Goal: Task Accomplishment & Management: Manage account settings

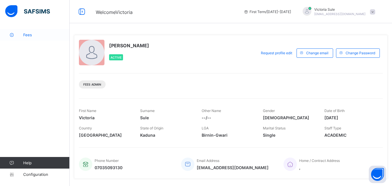
click at [33, 35] on span "Fees" at bounding box center [46, 35] width 46 height 5
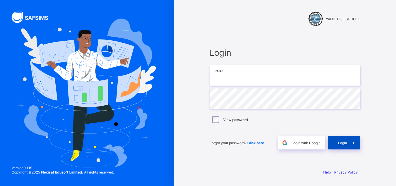
type input "**********"
click at [344, 146] on div "Login" at bounding box center [344, 142] width 33 height 13
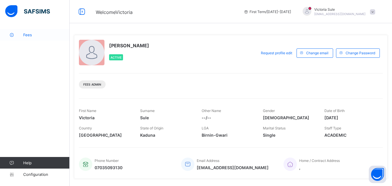
click at [28, 35] on span "Fees" at bounding box center [46, 35] width 46 height 5
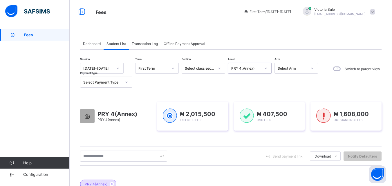
scroll to position [211, 0]
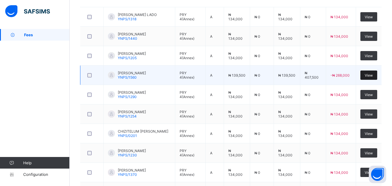
click at [369, 78] on div "View" at bounding box center [368, 75] width 17 height 9
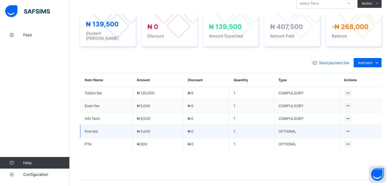
scroll to position [124, 0]
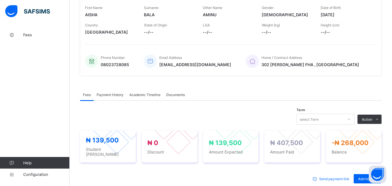
click at [108, 94] on span "Payment History" at bounding box center [110, 95] width 27 height 4
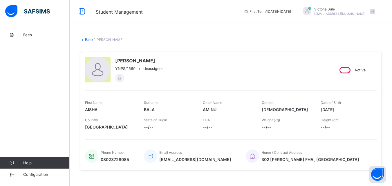
scroll to position [0, 0]
click at [89, 39] on link "Back" at bounding box center [89, 40] width 8 height 4
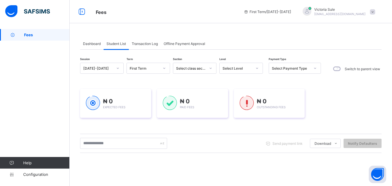
click at [237, 68] on div "Select Level" at bounding box center [238, 68] width 30 height 4
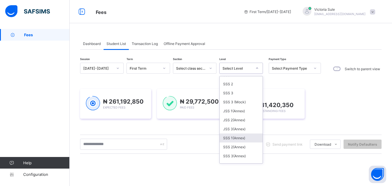
scroll to position [94, 0]
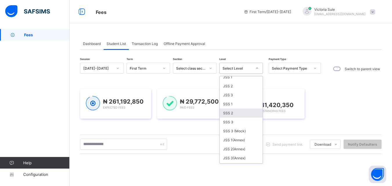
click at [232, 117] on div "SSS 2" at bounding box center [241, 113] width 43 height 9
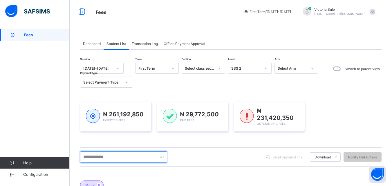
click at [105, 155] on input "text" at bounding box center [123, 157] width 87 height 11
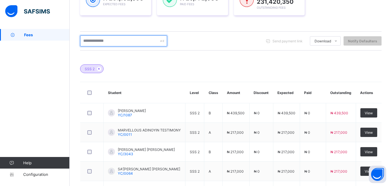
scroll to position [203, 0]
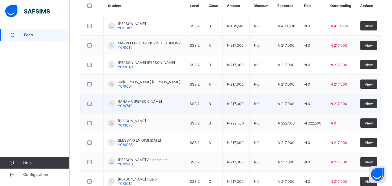
click at [88, 99] on div at bounding box center [92, 104] width 14 height 12
click at [94, 98] on div at bounding box center [92, 104] width 14 height 12
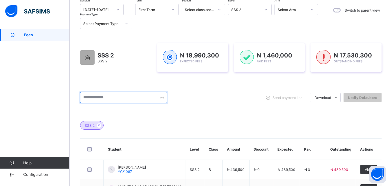
click at [89, 95] on input "text" at bounding box center [123, 97] width 87 height 11
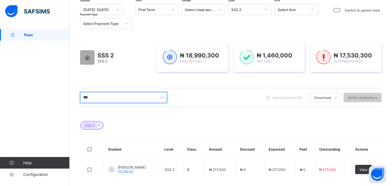
scroll to position [87, 0]
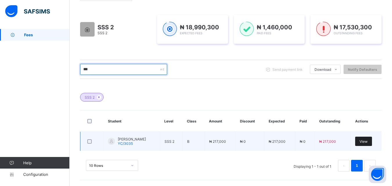
type input "***"
click at [367, 143] on span "View" at bounding box center [364, 141] width 8 height 4
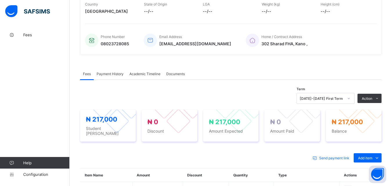
scroll to position [203, 0]
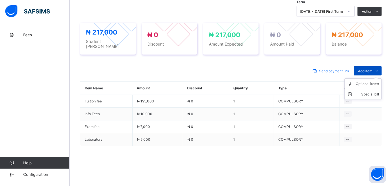
click at [367, 69] on span "Add item" at bounding box center [365, 71] width 14 height 4
click at [368, 83] on div "Optional items" at bounding box center [367, 84] width 23 height 6
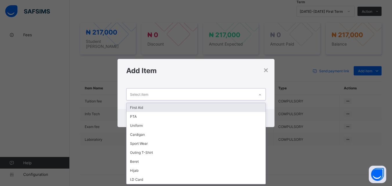
click at [265, 93] on div at bounding box center [260, 94] width 10 height 9
click at [249, 106] on div "First Aid" at bounding box center [196, 107] width 139 height 9
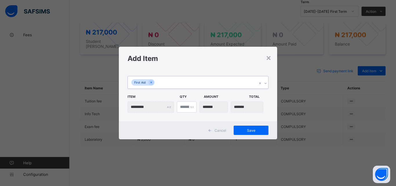
click at [264, 82] on icon at bounding box center [265, 83] width 3 height 6
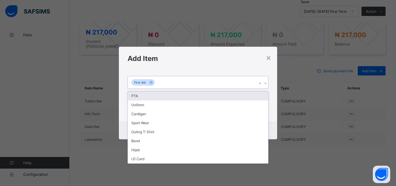
click at [263, 92] on div "PTA" at bounding box center [198, 95] width 140 height 9
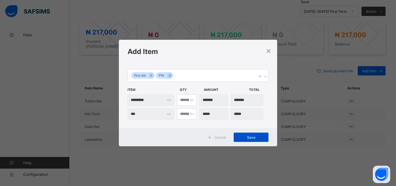
click at [256, 140] on div "Save" at bounding box center [251, 137] width 35 height 9
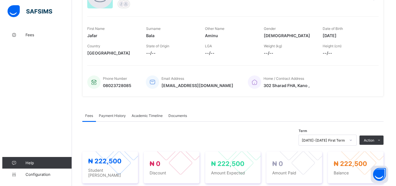
scroll to position [116, 0]
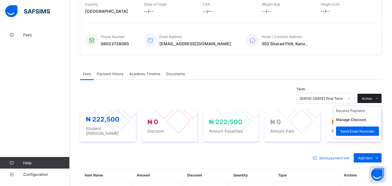
click at [372, 99] on span "Action" at bounding box center [367, 98] width 10 height 4
click at [371, 115] on li "Receive Payment" at bounding box center [358, 110] width 48 height 9
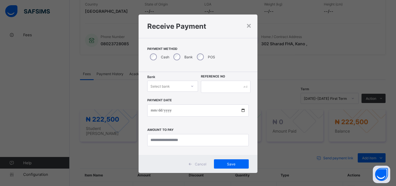
click at [181, 84] on div "Select bank" at bounding box center [167, 86] width 39 height 8
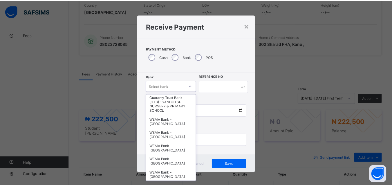
scroll to position [174, 0]
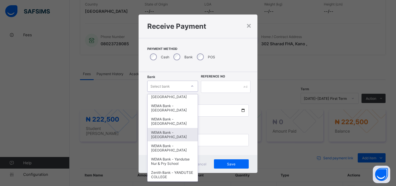
click at [174, 138] on div "WEMA Bank - [GEOGRAPHIC_DATA]" at bounding box center [173, 134] width 50 height 13
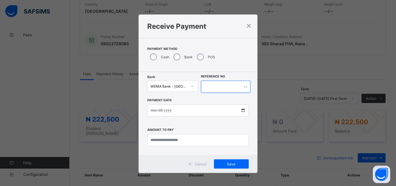
click at [211, 90] on input "text" at bounding box center [226, 87] width 50 height 12
type input "**********"
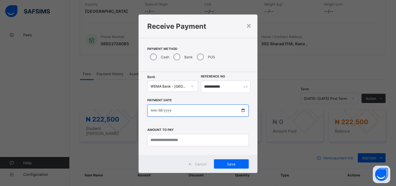
click at [241, 108] on input "date" at bounding box center [198, 110] width 102 height 12
type input "**********"
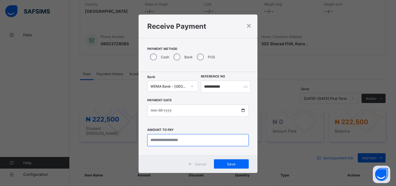
click at [167, 140] on input "currency" at bounding box center [198, 140] width 102 height 12
type input "*********"
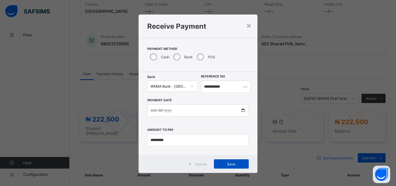
click at [234, 165] on span "Save" at bounding box center [232, 164] width 26 height 4
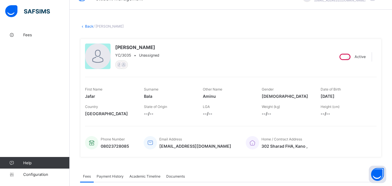
scroll to position [0, 0]
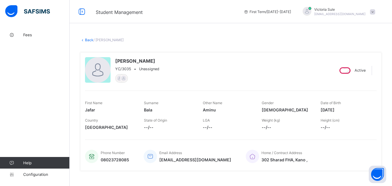
click at [89, 38] on link "Back" at bounding box center [89, 40] width 8 height 4
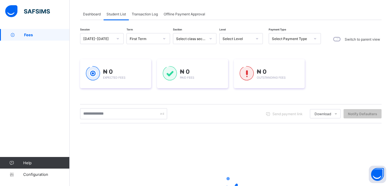
scroll to position [58, 0]
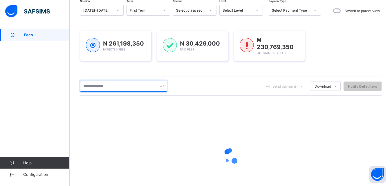
click at [117, 86] on input "text" at bounding box center [123, 86] width 87 height 11
type input "****"
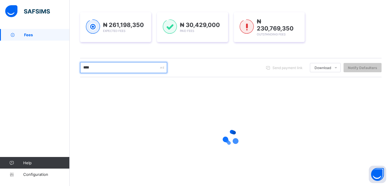
scroll to position [87, 0]
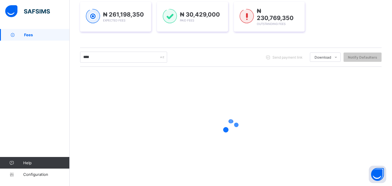
click at [241, 32] on div "₦ 230,769,350 Outstanding Fees" at bounding box center [269, 17] width 71 height 30
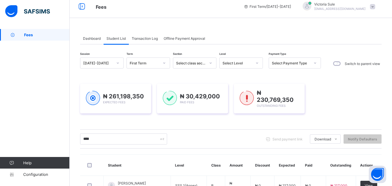
scroll to position [0, 0]
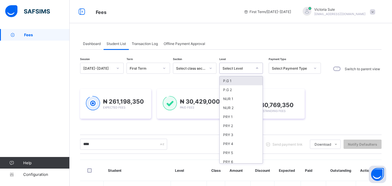
click at [258, 68] on icon at bounding box center [256, 68] width 3 height 6
click at [238, 143] on div "JSS 2" at bounding box center [241, 144] width 43 height 9
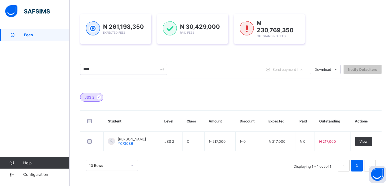
scroll to position [87, 0]
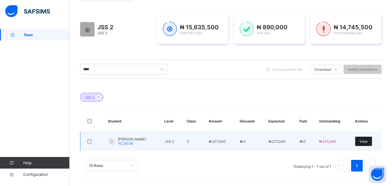
click at [368, 140] on span "View" at bounding box center [364, 141] width 8 height 4
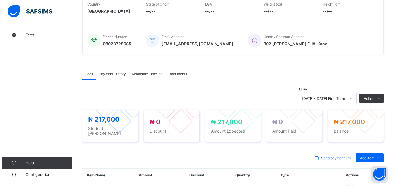
scroll to position [203, 0]
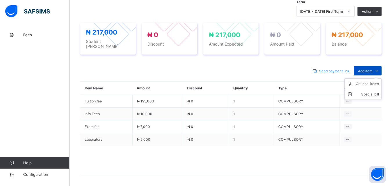
click at [372, 69] on span "Add item" at bounding box center [365, 71] width 14 height 4
click at [368, 81] on div "Optional items" at bounding box center [367, 84] width 23 height 6
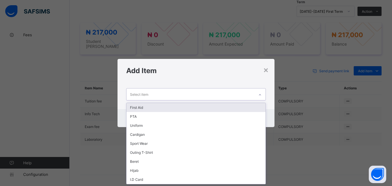
click at [262, 93] on icon at bounding box center [259, 95] width 3 height 6
click at [248, 105] on div "First Aid" at bounding box center [196, 107] width 139 height 9
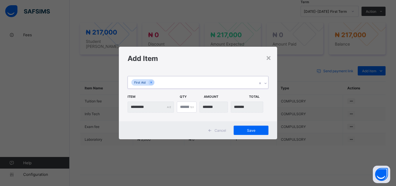
click at [266, 80] on div at bounding box center [266, 83] width 6 height 9
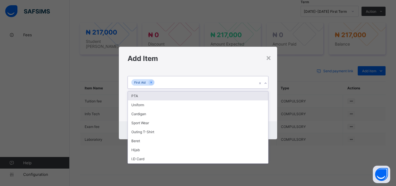
click at [261, 92] on div "PTA" at bounding box center [198, 95] width 140 height 9
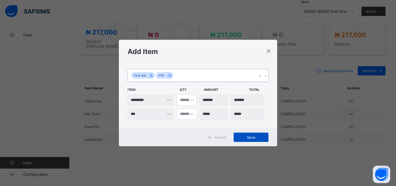
click at [250, 137] on span "Save" at bounding box center [251, 137] width 26 height 4
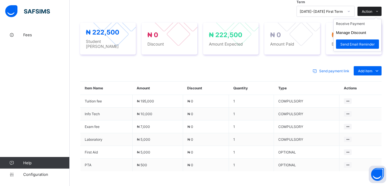
click at [368, 13] on span "Action" at bounding box center [367, 11] width 10 height 4
click at [349, 26] on li "Receive Payment" at bounding box center [358, 23] width 48 height 9
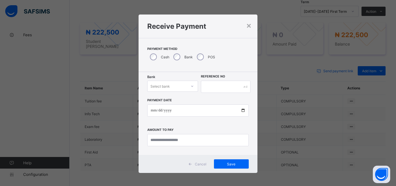
click at [191, 86] on icon at bounding box center [192, 86] width 3 height 6
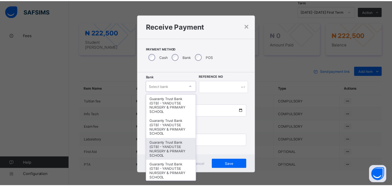
scroll to position [145, 0]
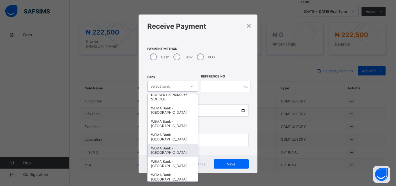
click at [167, 152] on div "WEMA Bank - [GEOGRAPHIC_DATA]" at bounding box center [173, 150] width 50 height 13
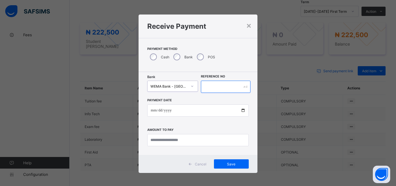
click at [218, 84] on input "text" at bounding box center [226, 87] width 50 height 12
type input "*********"
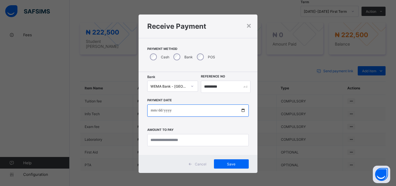
click at [242, 108] on input "date" at bounding box center [198, 110] width 102 height 12
type input "**********"
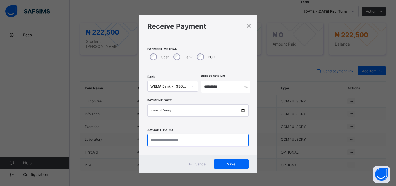
click at [156, 142] on input "currency" at bounding box center [198, 140] width 102 height 12
type input "*********"
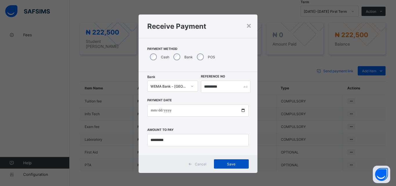
click at [221, 165] on span "Save" at bounding box center [232, 164] width 26 height 4
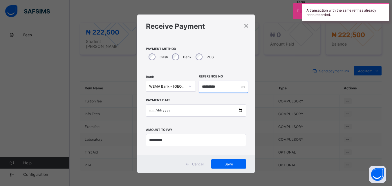
click at [220, 86] on input "*********" at bounding box center [223, 87] width 49 height 12
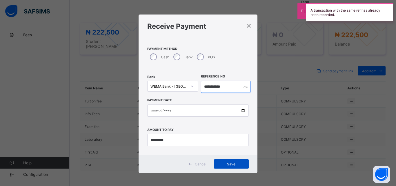
type input "**********"
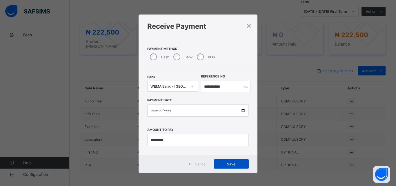
click at [219, 165] on span "Save" at bounding box center [232, 164] width 26 height 4
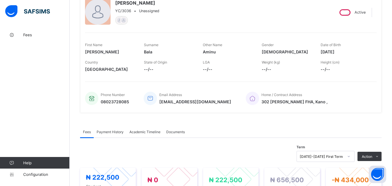
scroll to position [0, 0]
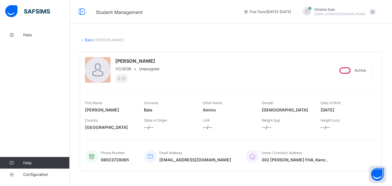
click at [86, 39] on link "Back" at bounding box center [89, 40] width 8 height 4
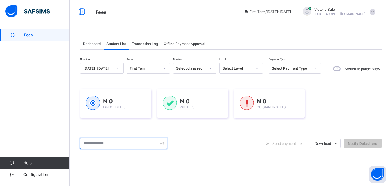
click at [112, 142] on input "text" at bounding box center [123, 143] width 87 height 11
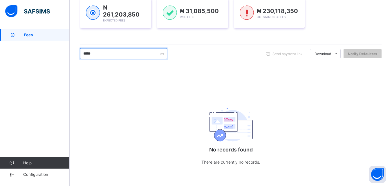
scroll to position [90, 0]
click at [125, 51] on input "*****" at bounding box center [123, 54] width 87 height 11
drag, startPoint x: 104, startPoint y: 55, endPoint x: 84, endPoint y: 54, distance: 20.3
click at [84, 54] on input "*****" at bounding box center [123, 54] width 87 height 11
type input "****"
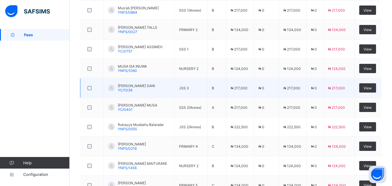
scroll to position [223, 0]
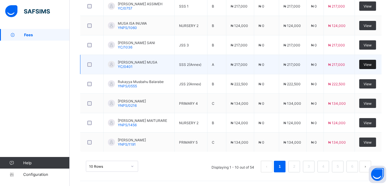
click at [372, 64] on span "View" at bounding box center [368, 64] width 8 height 4
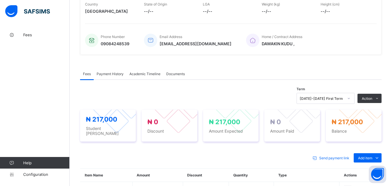
scroll to position [221, 0]
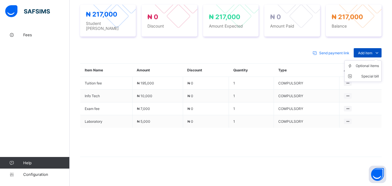
click at [367, 51] on span "Add item" at bounding box center [365, 53] width 14 height 4
click at [365, 63] on div "Optional items" at bounding box center [367, 66] width 23 height 6
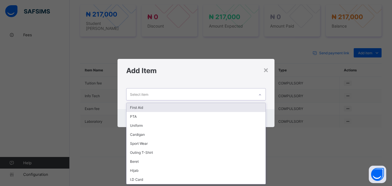
click at [259, 93] on icon at bounding box center [259, 95] width 3 height 6
click at [247, 107] on div "First Aid" at bounding box center [196, 107] width 139 height 9
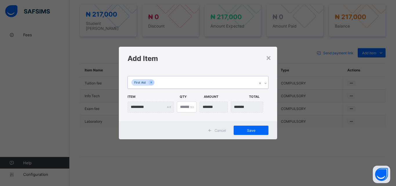
click at [267, 81] on div at bounding box center [266, 83] width 6 height 9
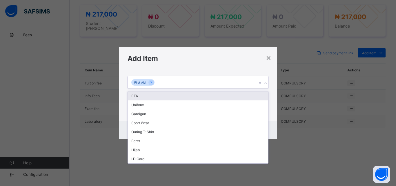
click at [252, 98] on div "PTA" at bounding box center [198, 95] width 140 height 9
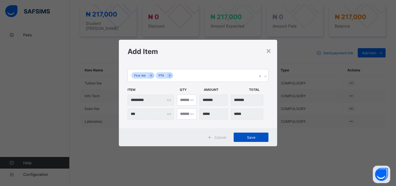
click at [249, 139] on span "Save" at bounding box center [251, 137] width 26 height 4
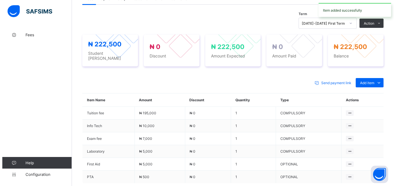
scroll to position [134, 0]
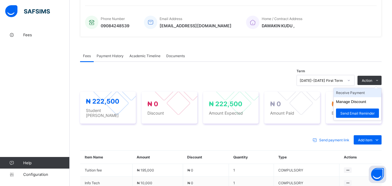
click at [356, 95] on li "Receive Payment" at bounding box center [358, 92] width 48 height 9
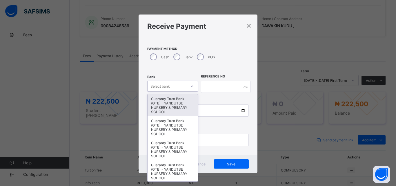
click at [183, 89] on div "Select bank" at bounding box center [167, 86] width 39 height 8
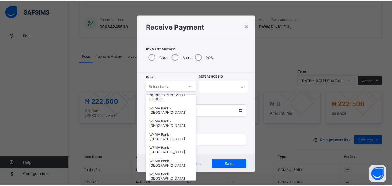
scroll to position [179, 0]
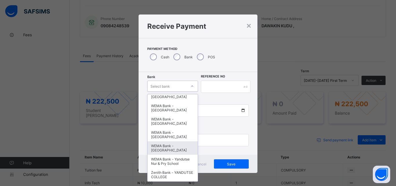
click at [171, 148] on div "WEMA Bank - [GEOGRAPHIC_DATA]" at bounding box center [173, 147] width 50 height 13
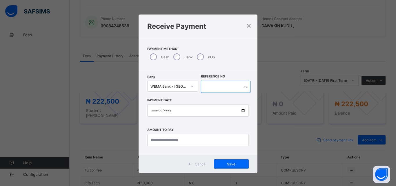
click at [209, 81] on input "text" at bounding box center [226, 87] width 50 height 12
type input "**********"
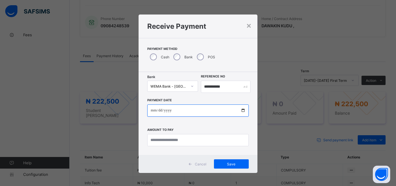
click at [243, 107] on input "date" at bounding box center [198, 110] width 102 height 12
click at [240, 111] on input "date" at bounding box center [198, 110] width 102 height 12
type input "**********"
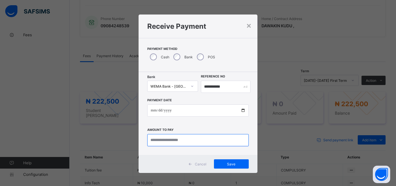
click at [155, 142] on input "currency" at bounding box center [198, 140] width 102 height 12
type input "*********"
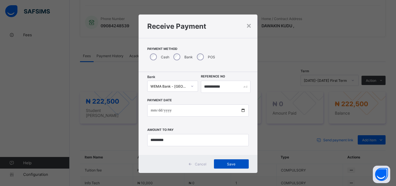
click at [234, 161] on div "Save" at bounding box center [231, 163] width 35 height 9
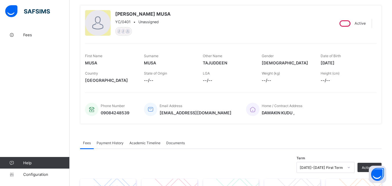
scroll to position [0, 0]
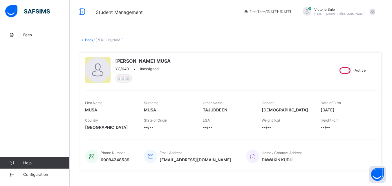
click at [89, 39] on link "Back" at bounding box center [89, 40] width 8 height 4
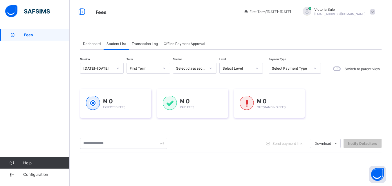
scroll to position [58, 0]
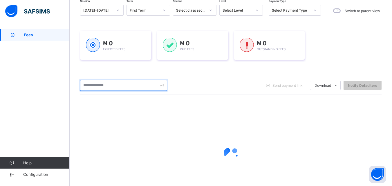
click at [113, 84] on input "text" at bounding box center [123, 85] width 87 height 11
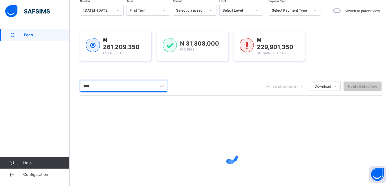
type input "****"
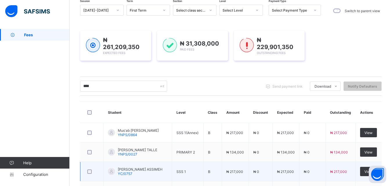
click at [300, 163] on td "₦ 217,000" at bounding box center [286, 171] width 27 height 19
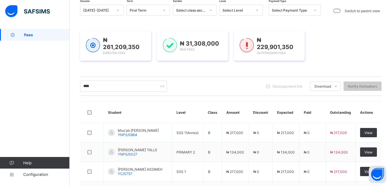
scroll to position [223, 0]
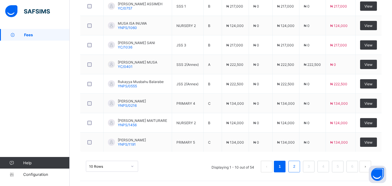
click at [297, 168] on link "2" at bounding box center [294, 167] width 6 height 8
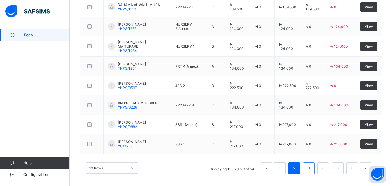
click at [311, 168] on link "3" at bounding box center [309, 169] width 6 height 8
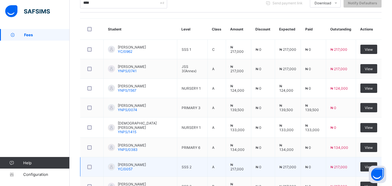
scroll to position [107, 0]
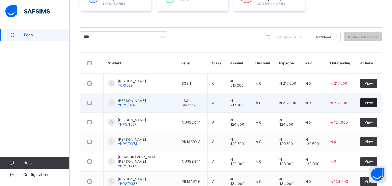
click at [373, 105] on div "View" at bounding box center [368, 102] width 17 height 9
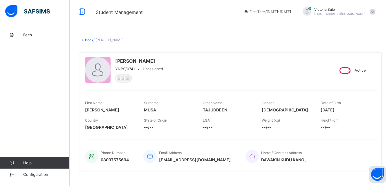
scroll to position [145, 0]
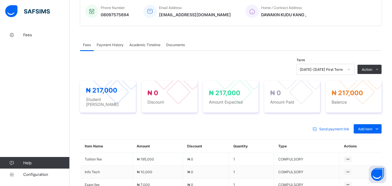
click at [364, 120] on div "Send payment link Add item Optional items Special bill Item Name Amount Discoun…" at bounding box center [231, 181] width 302 height 126
click at [362, 127] on span "Add item" at bounding box center [365, 129] width 14 height 4
click at [361, 139] on div "Optional items" at bounding box center [367, 142] width 23 height 6
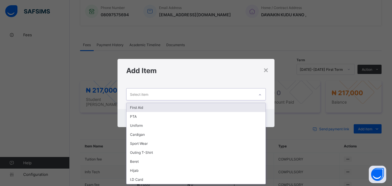
click at [258, 93] on div at bounding box center [260, 94] width 10 height 9
click at [254, 106] on div "First Aid" at bounding box center [196, 107] width 139 height 9
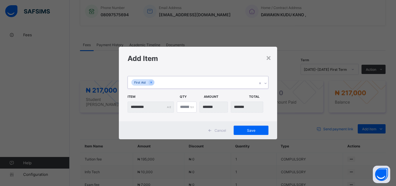
click at [266, 78] on div at bounding box center [262, 82] width 11 height 12
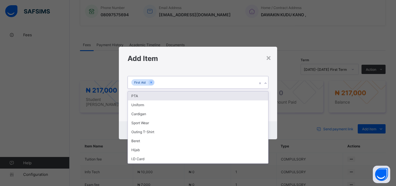
click at [259, 96] on div "PTA" at bounding box center [198, 95] width 140 height 9
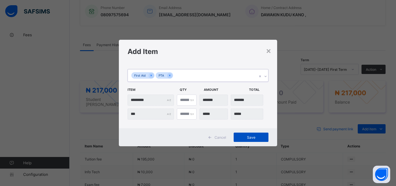
click at [244, 135] on span "Save" at bounding box center [251, 137] width 26 height 4
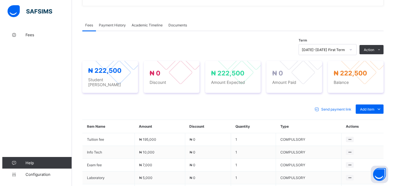
scroll to position [203, 0]
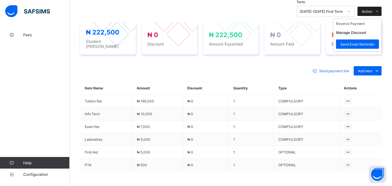
click at [371, 12] on span "Action" at bounding box center [367, 11] width 10 height 4
click at [360, 23] on li "Receive Payment" at bounding box center [358, 23] width 48 height 9
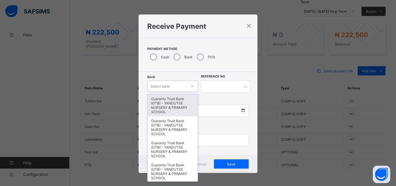
click at [193, 84] on div at bounding box center [193, 86] width 10 height 9
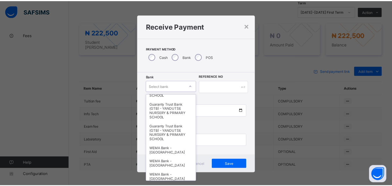
scroll to position [116, 0]
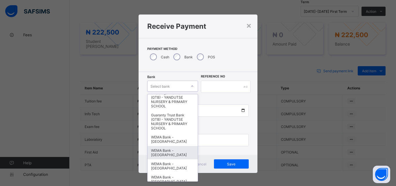
click at [156, 156] on div "WEMA Bank - [GEOGRAPHIC_DATA]" at bounding box center [173, 152] width 50 height 13
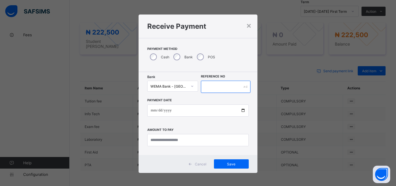
click at [211, 81] on input "text" at bounding box center [226, 87] width 50 height 12
type input "*********"
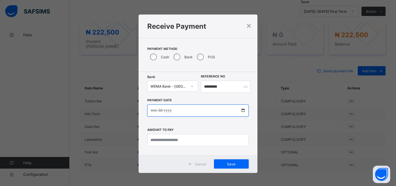
click at [242, 110] on input "date" at bounding box center [198, 110] width 102 height 12
type input "**********"
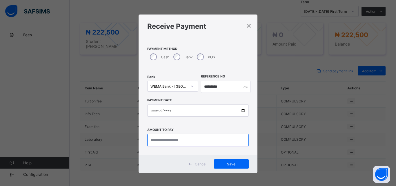
click at [155, 142] on input "currency" at bounding box center [198, 140] width 102 height 12
type input "*********"
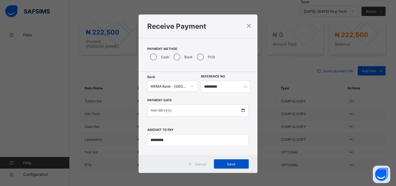
click at [223, 166] on span "Save" at bounding box center [232, 164] width 26 height 4
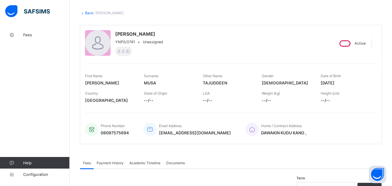
scroll to position [0, 0]
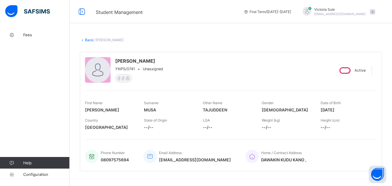
click at [91, 40] on link "Back" at bounding box center [89, 40] width 8 height 4
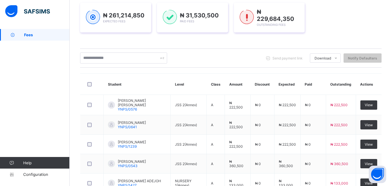
scroll to position [87, 0]
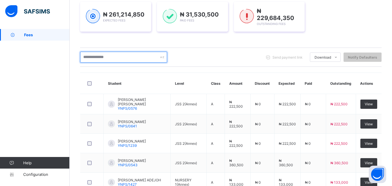
click at [113, 57] on input "text" at bounding box center [123, 57] width 87 height 11
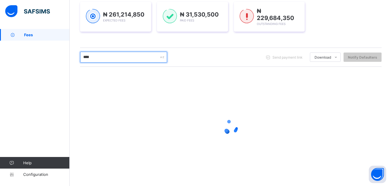
type input "****"
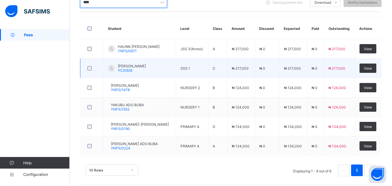
scroll to position [145, 0]
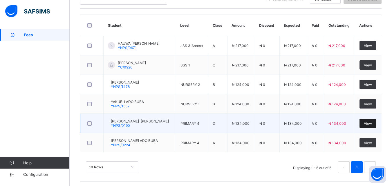
click at [370, 122] on span "View" at bounding box center [368, 123] width 8 height 4
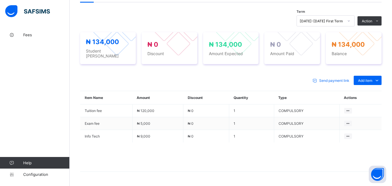
scroll to position [203, 0]
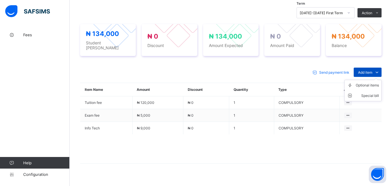
click at [372, 72] on span "Add item" at bounding box center [365, 72] width 14 height 4
click at [373, 87] on li "Optional items" at bounding box center [363, 85] width 37 height 10
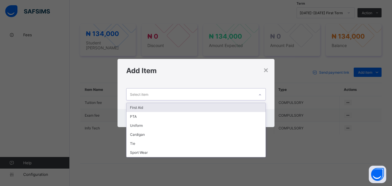
click at [260, 95] on icon at bounding box center [260, 94] width 2 height 1
click at [248, 106] on div "First Aid" at bounding box center [196, 107] width 139 height 9
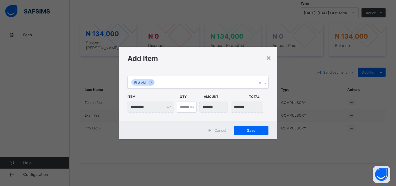
click at [266, 82] on icon at bounding box center [265, 83] width 3 height 6
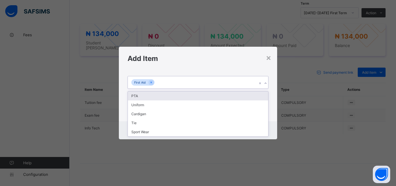
click at [258, 100] on div "PTA" at bounding box center [198, 95] width 140 height 9
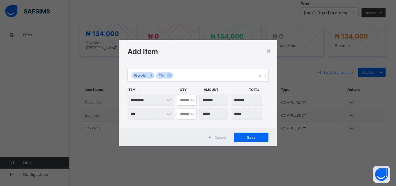
drag, startPoint x: 261, startPoint y: 141, endPoint x: 262, endPoint y: 145, distance: 3.4
click at [262, 145] on div "Cancel Save" at bounding box center [198, 137] width 158 height 18
click at [261, 139] on span "Save" at bounding box center [251, 137] width 26 height 4
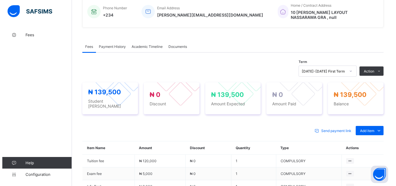
scroll to position [145, 0]
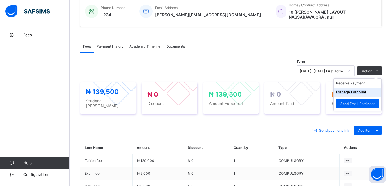
click at [365, 93] on button "Manage Discount" at bounding box center [351, 92] width 30 height 4
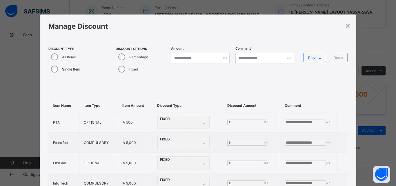
click at [124, 55] on div "Percentage" at bounding box center [133, 57] width 34 height 12
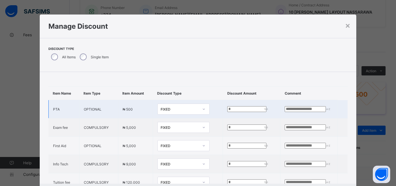
scroll to position [27, 0]
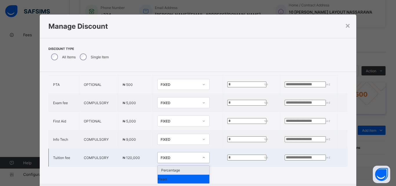
click at [202, 155] on icon at bounding box center [203, 158] width 3 height 6
click at [192, 168] on div "Percentage" at bounding box center [184, 170] width 52 height 9
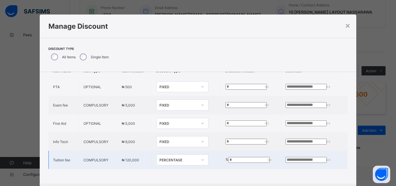
click at [229, 157] on input "*" at bounding box center [250, 160] width 42 height 6
type input "**"
click at [287, 157] on input "text" at bounding box center [306, 160] width 41 height 6
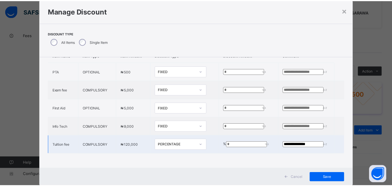
scroll to position [30, 0]
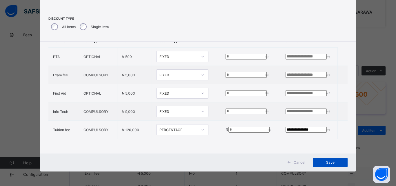
type input "**********"
click at [334, 163] on span "Save" at bounding box center [331, 162] width 26 height 4
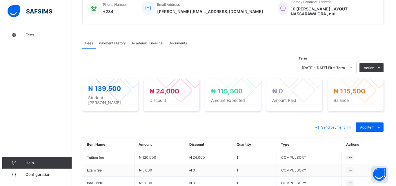
scroll to position [145, 0]
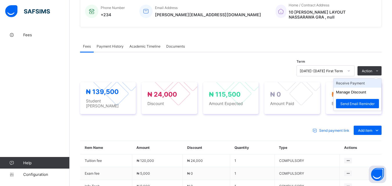
click at [367, 84] on li "Receive Payment" at bounding box center [358, 83] width 48 height 9
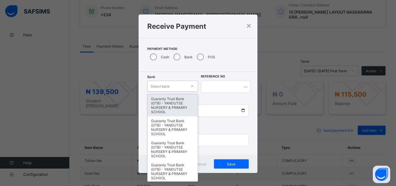
click at [191, 86] on icon at bounding box center [192, 86] width 3 height 6
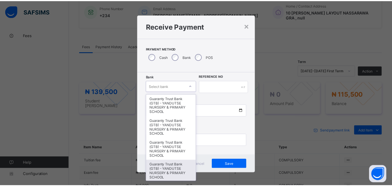
scroll to position [116, 0]
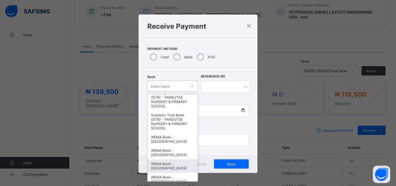
click at [172, 164] on div "WEMA Bank - [GEOGRAPHIC_DATA]" at bounding box center [173, 165] width 50 height 13
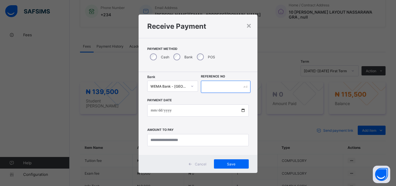
click at [213, 84] on input "text" at bounding box center [226, 87] width 50 height 12
type input "*********"
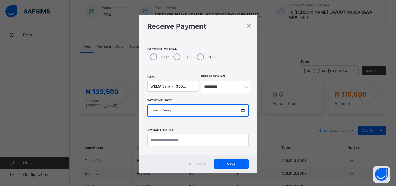
click at [243, 113] on input "date" at bounding box center [198, 110] width 102 height 12
click at [242, 110] on input "date" at bounding box center [198, 110] width 102 height 12
type input "**********"
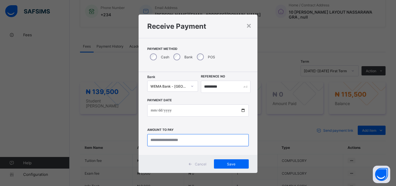
click at [154, 141] on input "currency" at bounding box center [198, 140] width 102 height 12
type input "*********"
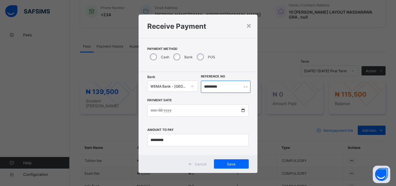
click at [229, 89] on input "*********" at bounding box center [226, 87] width 50 height 12
type input "**********"
click at [229, 164] on span "Save" at bounding box center [232, 164] width 26 height 4
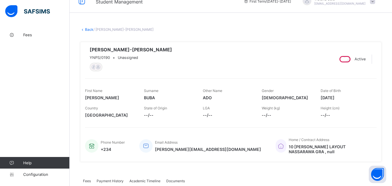
scroll to position [0, 0]
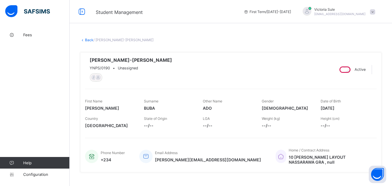
click at [86, 41] on link "Back" at bounding box center [89, 40] width 8 height 4
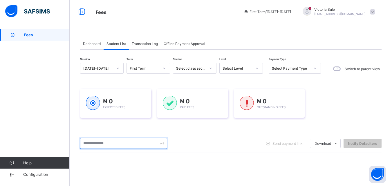
click at [94, 145] on input "text" at bounding box center [123, 143] width 87 height 11
type input "****"
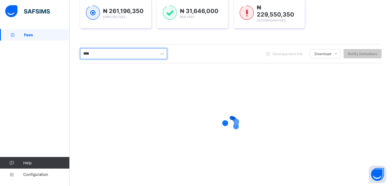
scroll to position [91, 0]
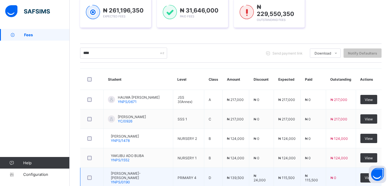
click at [372, 143] on td "View" at bounding box center [369, 138] width 26 height 19
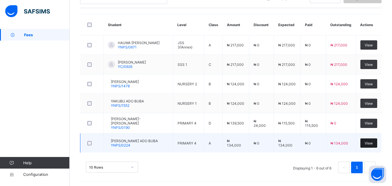
click at [373, 142] on span "View" at bounding box center [369, 143] width 8 height 4
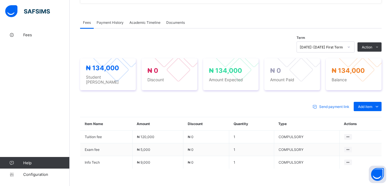
scroll to position [174, 0]
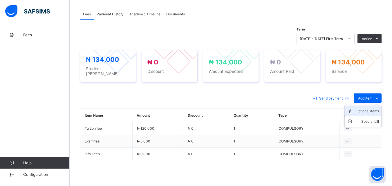
click at [369, 110] on div "Optional items" at bounding box center [367, 111] width 23 height 6
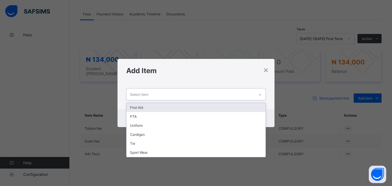
click at [262, 95] on icon at bounding box center [259, 95] width 3 height 6
click at [255, 107] on div "First Aid" at bounding box center [196, 107] width 139 height 9
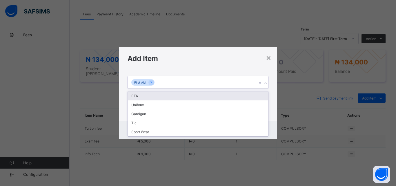
click at [266, 84] on icon at bounding box center [265, 83] width 3 height 6
click at [264, 98] on div "PTA" at bounding box center [198, 95] width 140 height 9
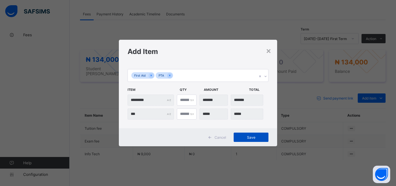
click at [256, 135] on span "Save" at bounding box center [251, 137] width 26 height 4
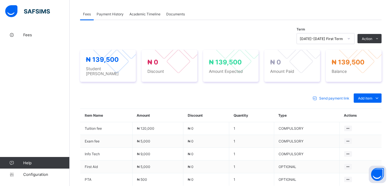
click at [369, 39] on span "Action" at bounding box center [367, 39] width 10 height 4
click at [0, 0] on li "Receive Payment" at bounding box center [0, 0] width 0 height 0
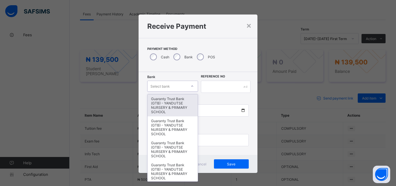
click at [179, 87] on div "Select bank" at bounding box center [167, 86] width 39 height 8
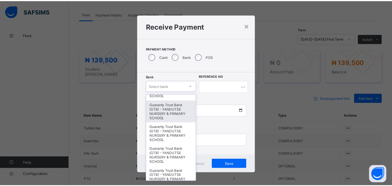
scroll to position [145, 0]
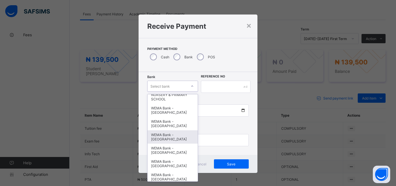
click at [163, 140] on div "WEMA Bank - [GEOGRAPHIC_DATA]" at bounding box center [173, 136] width 50 height 13
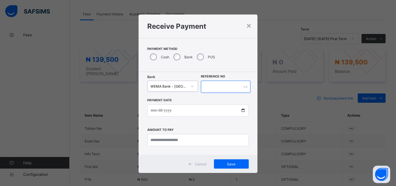
click at [218, 88] on input "text" at bounding box center [226, 87] width 50 height 12
type input "**********"
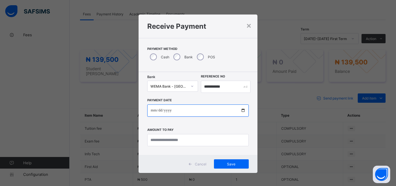
click at [242, 111] on input "date" at bounding box center [198, 110] width 102 height 12
type input "**********"
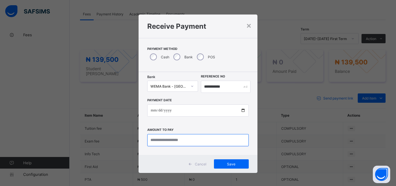
click at [149, 142] on input "currency" at bounding box center [198, 140] width 102 height 12
type input "*********"
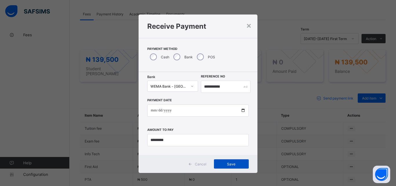
click at [233, 166] on div "Save" at bounding box center [231, 163] width 35 height 9
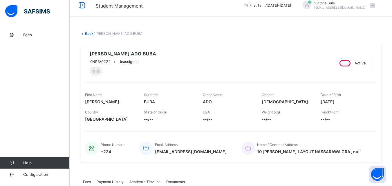
scroll to position [0, 0]
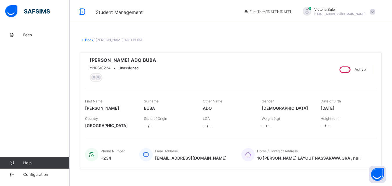
click at [87, 39] on link "Back" at bounding box center [89, 40] width 8 height 4
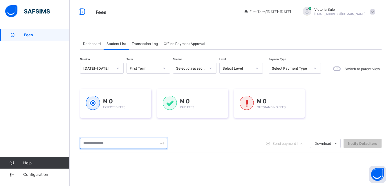
click at [128, 145] on input "text" at bounding box center [123, 143] width 87 height 11
type input "*"
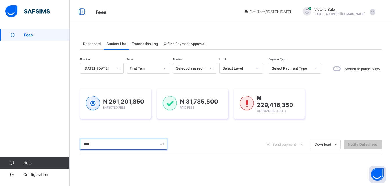
type input "****"
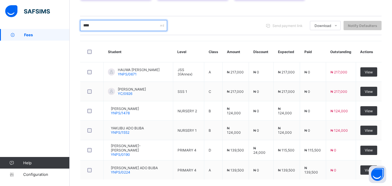
scroll to position [120, 0]
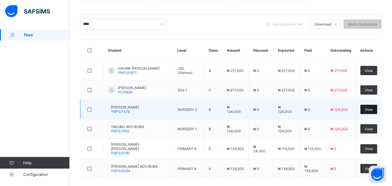
click at [373, 107] on span "View" at bounding box center [369, 109] width 8 height 4
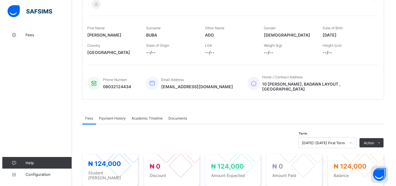
scroll to position [145, 0]
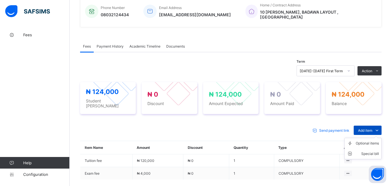
click at [368, 128] on span "Add item" at bounding box center [365, 130] width 14 height 4
click at [368, 141] on div "Optional items" at bounding box center [367, 143] width 23 height 6
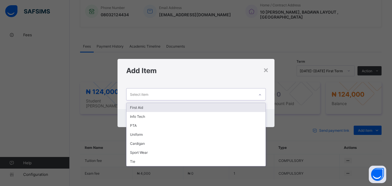
click at [258, 92] on div at bounding box center [260, 94] width 10 height 9
click at [242, 107] on div "First Aid" at bounding box center [196, 107] width 139 height 9
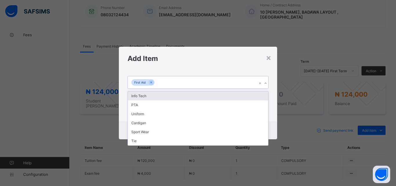
click at [265, 82] on icon at bounding box center [265, 83] width 3 height 6
click at [260, 95] on div "Info Tech" at bounding box center [198, 95] width 140 height 9
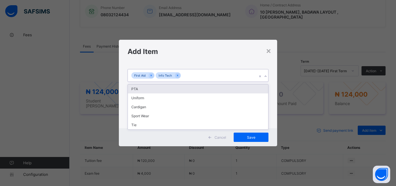
click at [266, 72] on div at bounding box center [266, 76] width 6 height 9
click at [260, 88] on div "PTA" at bounding box center [198, 88] width 140 height 9
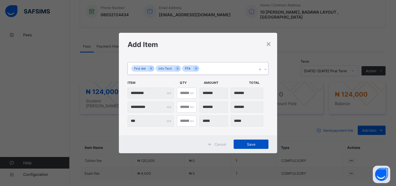
click at [249, 143] on span "Save" at bounding box center [251, 144] width 26 height 4
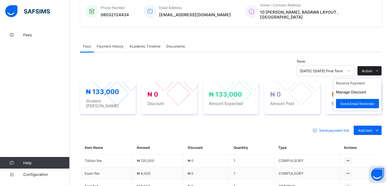
click at [371, 69] on span "Action" at bounding box center [367, 71] width 10 height 4
click at [359, 82] on li "Receive Payment" at bounding box center [358, 83] width 48 height 9
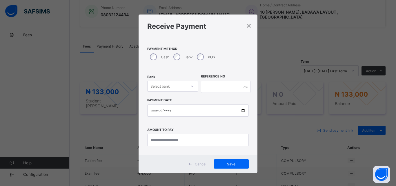
click at [188, 86] on div at bounding box center [193, 86] width 10 height 9
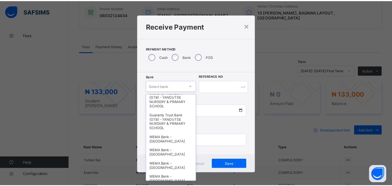
scroll to position [179, 0]
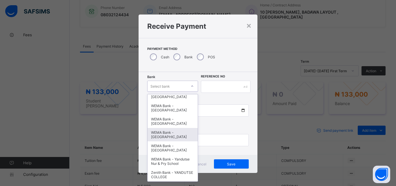
click at [165, 128] on div "WEMA Bank - [GEOGRAPHIC_DATA]" at bounding box center [173, 134] width 50 height 13
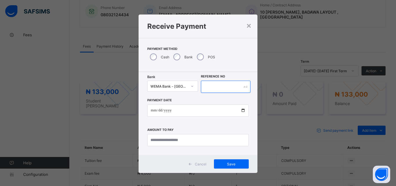
click at [219, 84] on input "text" at bounding box center [226, 87] width 50 height 12
type input "*********"
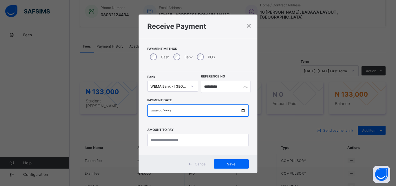
click at [241, 110] on input "date" at bounding box center [198, 110] width 102 height 12
type input "**********"
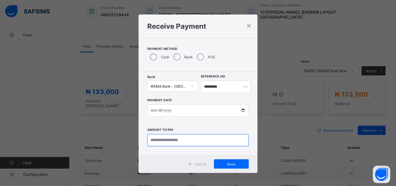
click at [164, 142] on input "currency" at bounding box center [198, 140] width 102 height 12
type input "*********"
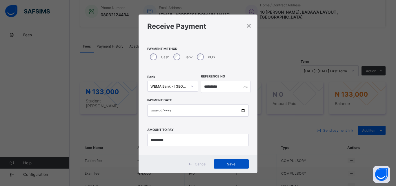
click at [235, 165] on span "Save" at bounding box center [232, 164] width 26 height 4
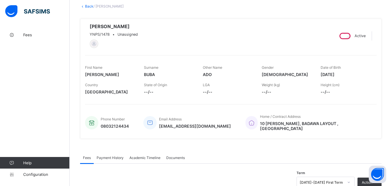
scroll to position [0, 0]
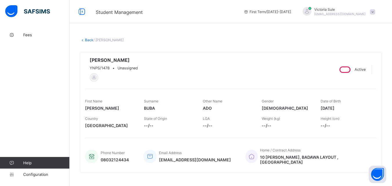
click at [88, 41] on link "Back" at bounding box center [89, 40] width 8 height 4
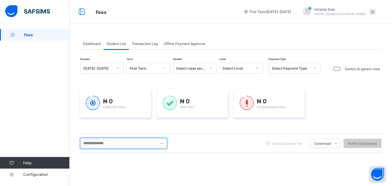
click at [125, 139] on input "text" at bounding box center [123, 143] width 87 height 11
type input "****"
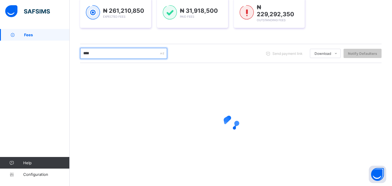
scroll to position [91, 0]
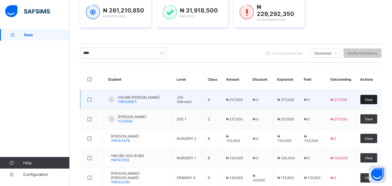
click at [368, 103] on div "View" at bounding box center [368, 99] width 17 height 9
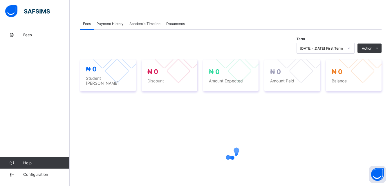
click at [376, 104] on div "**********" at bounding box center [231, 114] width 302 height 210
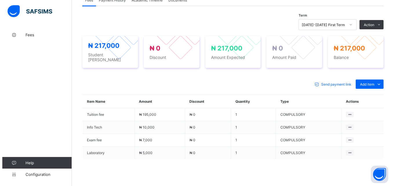
scroll to position [199, 0]
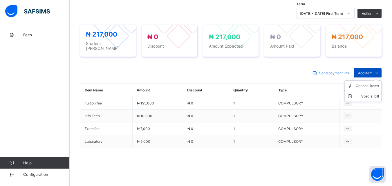
click at [365, 73] on span "Add item" at bounding box center [365, 73] width 14 height 4
click at [364, 88] on li "Optional items" at bounding box center [363, 86] width 37 height 10
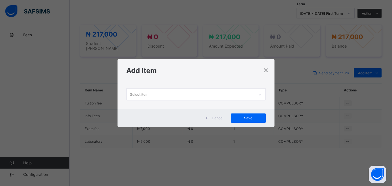
click at [259, 96] on icon at bounding box center [259, 95] width 3 height 6
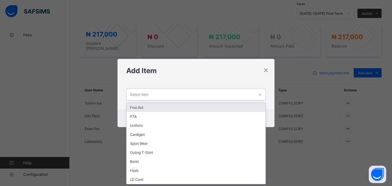
click at [255, 105] on div "First Aid" at bounding box center [196, 107] width 139 height 9
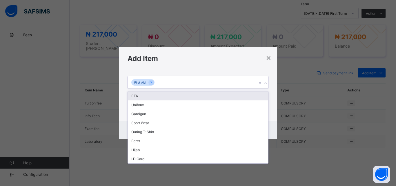
click at [264, 79] on div at bounding box center [266, 83] width 6 height 9
click at [263, 95] on div "PTA" at bounding box center [198, 95] width 140 height 9
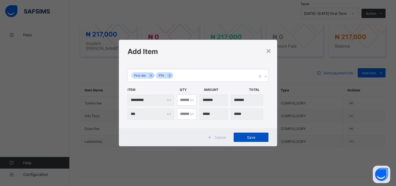
click at [250, 139] on span "Save" at bounding box center [251, 137] width 26 height 4
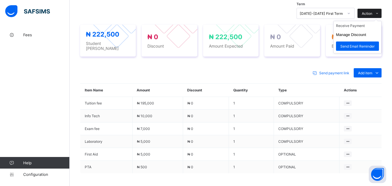
click at [371, 12] on div "Action" at bounding box center [370, 13] width 24 height 9
click at [355, 28] on li "Receive Payment" at bounding box center [358, 25] width 48 height 9
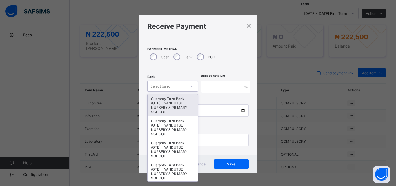
click at [188, 86] on div at bounding box center [193, 86] width 10 height 9
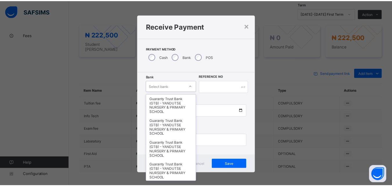
scroll to position [179, 0]
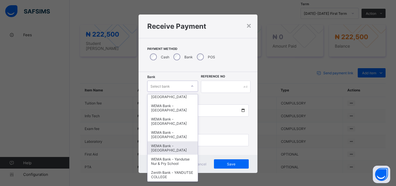
click at [165, 143] on div "WEMA Bank - [GEOGRAPHIC_DATA]" at bounding box center [173, 147] width 50 height 13
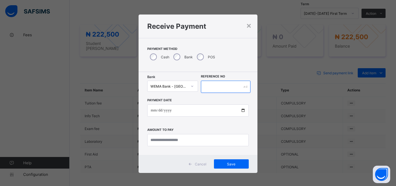
click at [214, 86] on input "text" at bounding box center [226, 87] width 50 height 12
type input "*********"
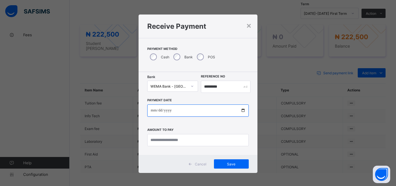
click at [244, 110] on input "date" at bounding box center [198, 110] width 102 height 12
type input "**********"
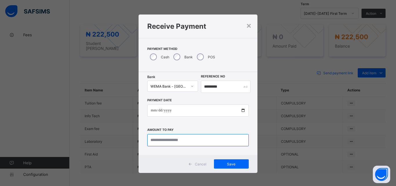
click at [152, 141] on input "currency" at bounding box center [198, 140] width 102 height 12
type input "*********"
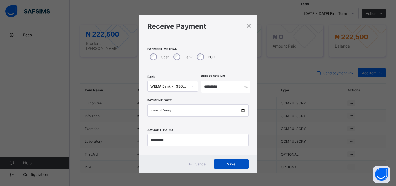
click at [228, 161] on div "Save" at bounding box center [231, 163] width 35 height 9
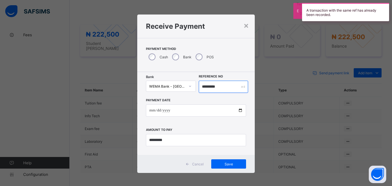
click at [222, 86] on input "*********" at bounding box center [223, 87] width 49 height 12
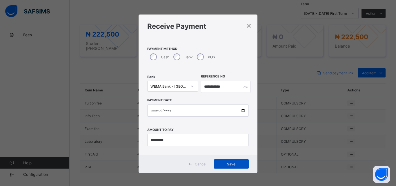
click at [224, 164] on span "Save" at bounding box center [232, 164] width 26 height 4
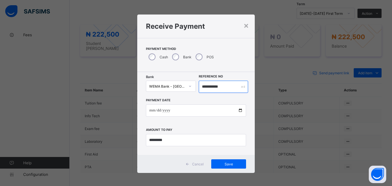
click at [228, 89] on input "**********" at bounding box center [223, 87] width 49 height 12
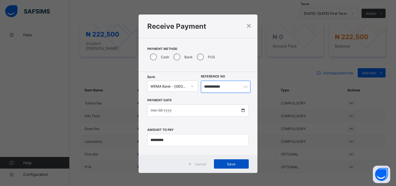
type input "**********"
click at [236, 163] on span "Save" at bounding box center [232, 164] width 26 height 4
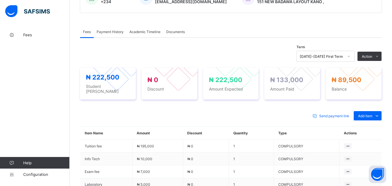
scroll to position [141, 0]
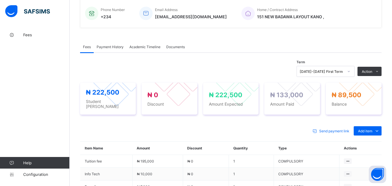
click at [117, 48] on span "Payment History" at bounding box center [110, 47] width 27 height 4
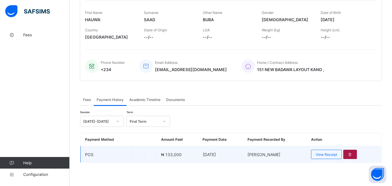
click at [351, 154] on icon at bounding box center [350, 154] width 5 height 4
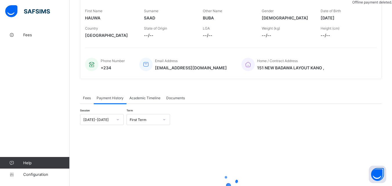
scroll to position [141, 0]
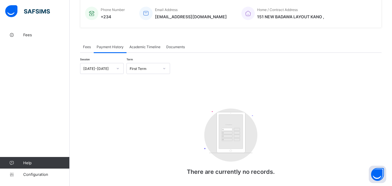
click at [86, 49] on span "Fees" at bounding box center [87, 47] width 8 height 4
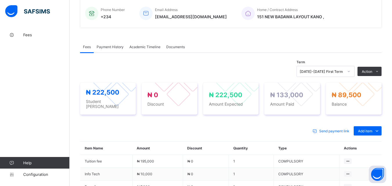
click at [277, 53] on div "Fees Payment History Academic Timeline Documents" at bounding box center [231, 47] width 302 height 12
click at [113, 49] on span "Payment History" at bounding box center [110, 47] width 27 height 4
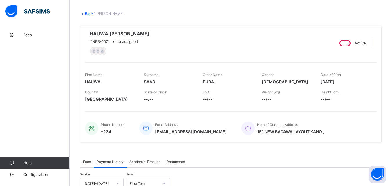
scroll to position [25, 0]
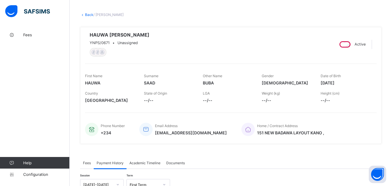
drag, startPoint x: 86, startPoint y: 15, endPoint x: 129, endPoint y: 52, distance: 56.8
click at [86, 15] on link "Back" at bounding box center [89, 14] width 8 height 4
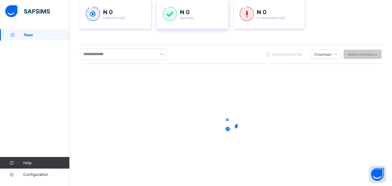
scroll to position [91, 0]
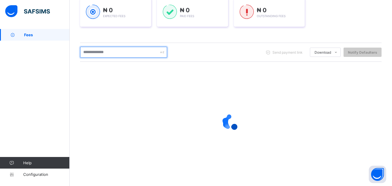
click at [129, 55] on input "text" at bounding box center [123, 52] width 87 height 11
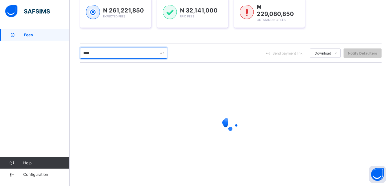
type input "****"
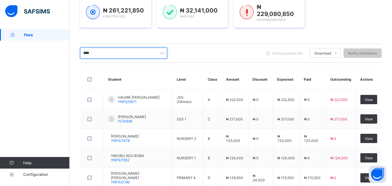
scroll to position [146, 0]
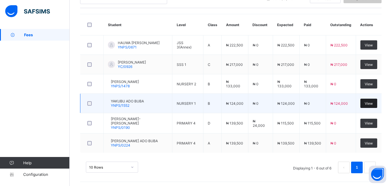
click at [374, 100] on div "View" at bounding box center [368, 103] width 17 height 9
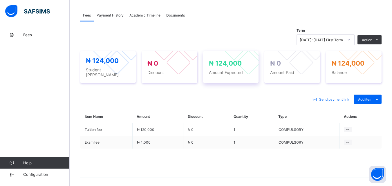
scroll to position [196, 0]
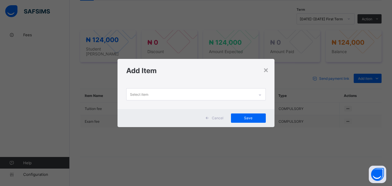
scroll to position [196, 0]
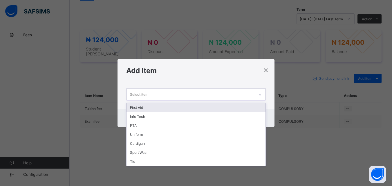
click at [262, 95] on icon at bounding box center [259, 95] width 3 height 6
click at [250, 105] on div "First Aid" at bounding box center [196, 107] width 139 height 9
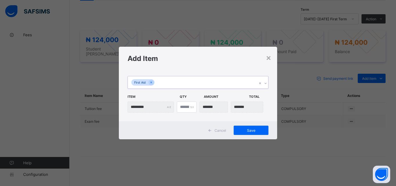
click at [266, 81] on div at bounding box center [266, 83] width 6 height 9
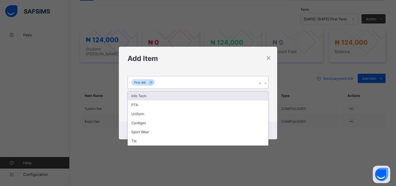
click at [259, 91] on div "Info Tech" at bounding box center [198, 95] width 140 height 9
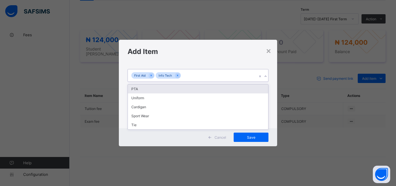
click at [266, 77] on icon at bounding box center [265, 76] width 3 height 6
click at [259, 85] on div "PTA" at bounding box center [198, 88] width 140 height 9
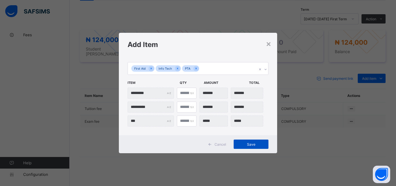
click at [254, 146] on span "Save" at bounding box center [251, 144] width 26 height 4
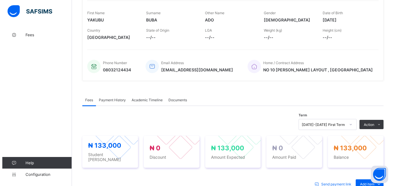
scroll to position [80, 0]
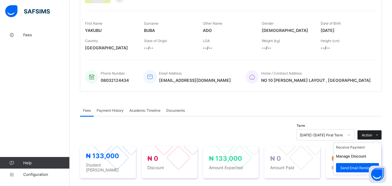
click at [379, 135] on icon at bounding box center [377, 135] width 4 height 4
click at [363, 148] on li "Receive Payment" at bounding box center [358, 147] width 48 height 9
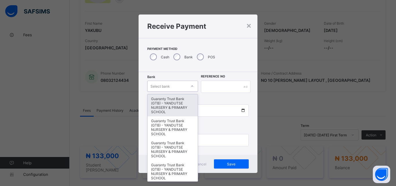
click at [188, 86] on div at bounding box center [193, 86] width 10 height 9
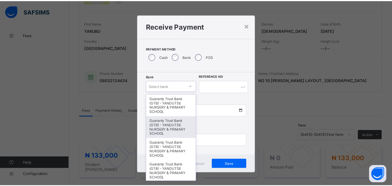
scroll to position [145, 0]
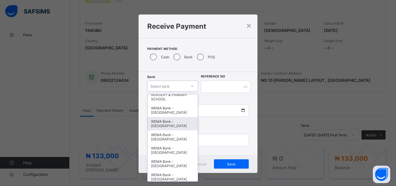
click at [170, 128] on div "WEMA Bank - [GEOGRAPHIC_DATA]" at bounding box center [173, 123] width 50 height 13
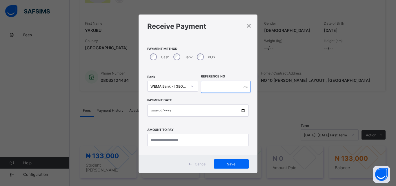
click at [215, 90] on input "text" at bounding box center [226, 87] width 50 height 12
type input "**********"
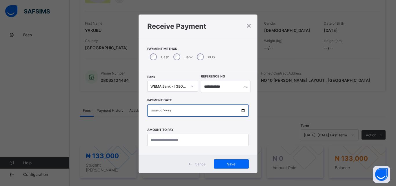
click at [242, 110] on input "date" at bounding box center [198, 110] width 102 height 12
type input "**********"
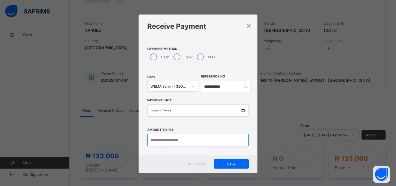
click at [168, 141] on input "currency" at bounding box center [198, 140] width 102 height 12
type input "*********"
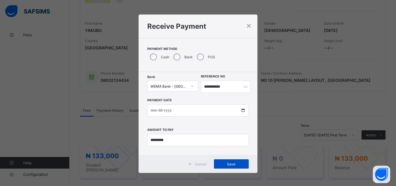
click at [232, 165] on span "Save" at bounding box center [232, 164] width 26 height 4
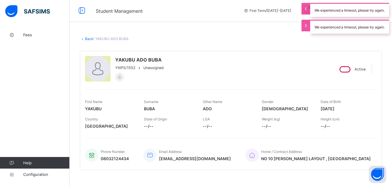
scroll to position [0, 0]
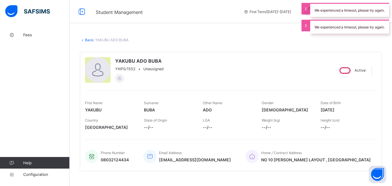
click at [89, 40] on link "Back" at bounding box center [89, 40] width 8 height 4
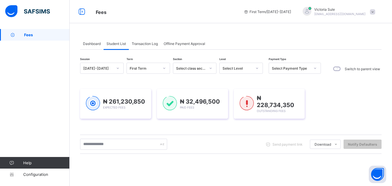
click at [108, 28] on div "Dashboard Student List Transaction Log Offline Payment Approval Student List Mo…" at bounding box center [231, 139] width 322 height 278
click at [110, 88] on div "₦ 261,230,850 Expected Fees ₦ 32,496,500 Paid Fees ₦ 228,734,350 Outstanding Fe…" at bounding box center [231, 103] width 302 height 47
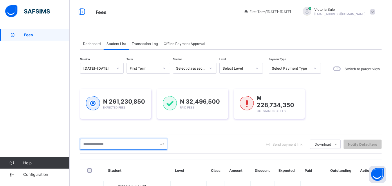
click at [120, 144] on input "text" at bounding box center [123, 144] width 87 height 11
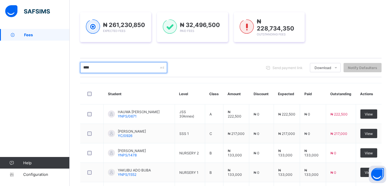
scroll to position [30, 0]
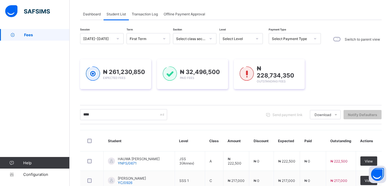
click at [243, 42] on div "Select Level" at bounding box center [236, 39] width 32 height 8
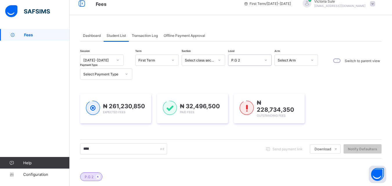
scroll to position [124, 0]
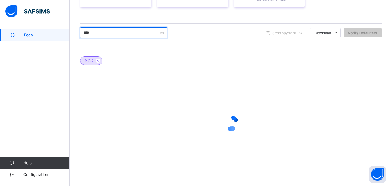
click at [62, 33] on div "Fees First Term / [DATE]-[DATE] [PERSON_NAME] [EMAIL_ADDRESS][DOMAIN_NAME] Fees…" at bounding box center [196, 31] width 392 height 311
type input "******"
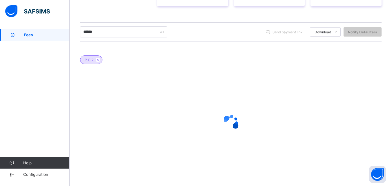
click at [252, 65] on div "P.G 2" at bounding box center [231, 57] width 302 height 20
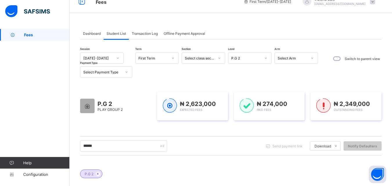
scroll to position [0, 0]
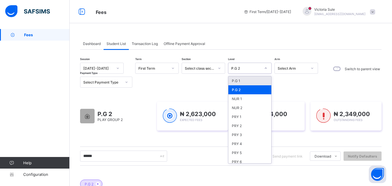
click at [252, 65] on div "P.G 2" at bounding box center [244, 68] width 32 height 8
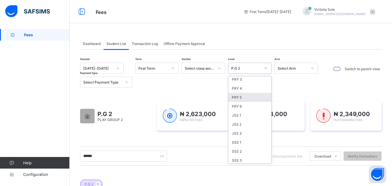
scroll to position [58, 0]
click at [244, 94] on div "PRY 5" at bounding box center [249, 94] width 43 height 9
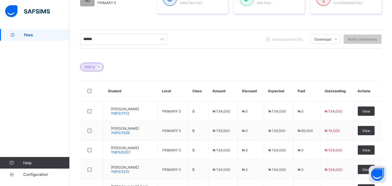
scroll to position [107, 0]
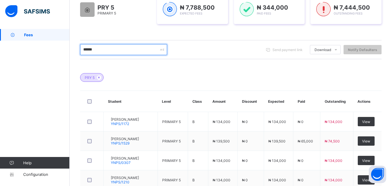
drag, startPoint x: 118, startPoint y: 52, endPoint x: 39, endPoint y: 66, distance: 80.6
click at [39, 66] on div "Fees First Term / [DATE]-[DATE] [PERSON_NAME] [EMAIL_ADDRESS][DOMAIN_NAME] Fees…" at bounding box center [196, 68] width 392 height 351
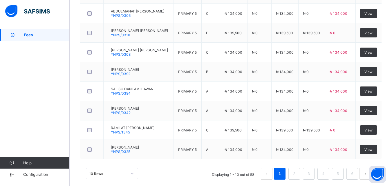
scroll to position [262, 0]
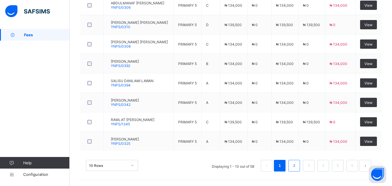
click at [297, 164] on link "2" at bounding box center [294, 166] width 6 height 8
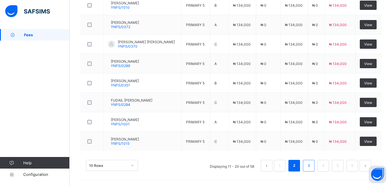
click at [311, 166] on link "3" at bounding box center [309, 166] width 6 height 8
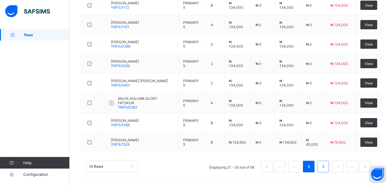
click at [329, 170] on li "4" at bounding box center [324, 167] width 12 height 12
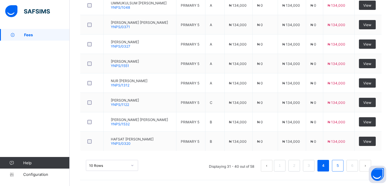
click at [339, 168] on link "5" at bounding box center [338, 166] width 6 height 8
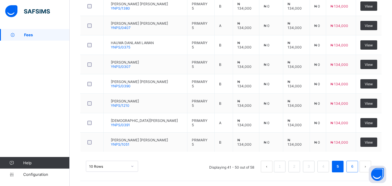
click at [355, 163] on link "6" at bounding box center [352, 167] width 6 height 8
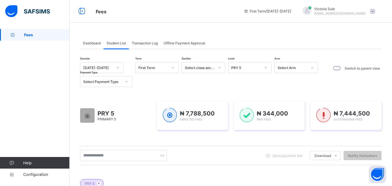
scroll to position [0, 0]
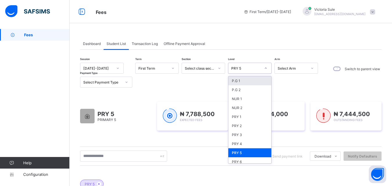
click at [239, 70] on div "PRY 5" at bounding box center [246, 68] width 30 height 4
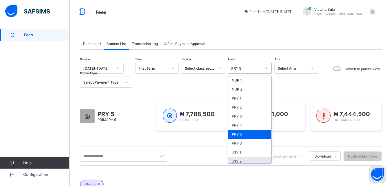
scroll to position [29, 0]
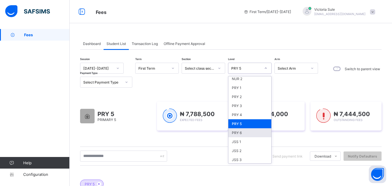
click at [243, 134] on div "PRY 6" at bounding box center [249, 132] width 43 height 9
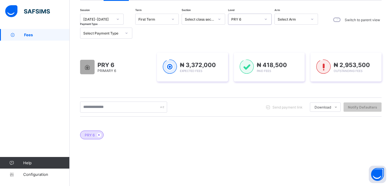
scroll to position [41, 0]
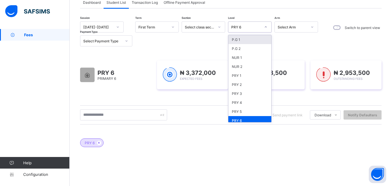
click at [241, 26] on div "PRY 6" at bounding box center [246, 27] width 30 height 4
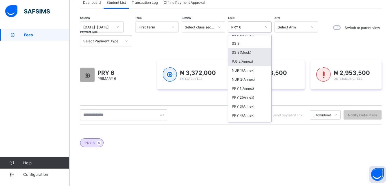
scroll to position [210, 0]
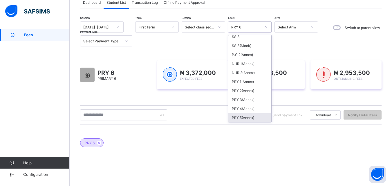
click at [244, 118] on div "PRY 5(Annex)" at bounding box center [249, 117] width 43 height 9
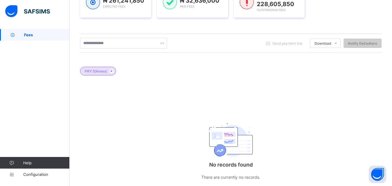
scroll to position [99, 0]
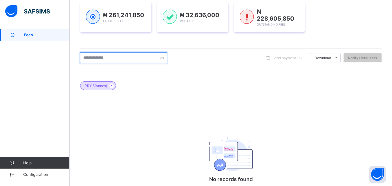
click at [132, 59] on input "text" at bounding box center [123, 57] width 87 height 11
click at [89, 55] on input "******" at bounding box center [123, 57] width 87 height 11
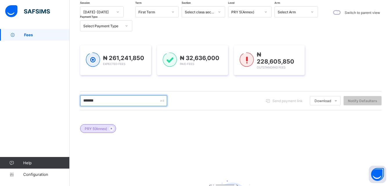
scroll to position [12, 0]
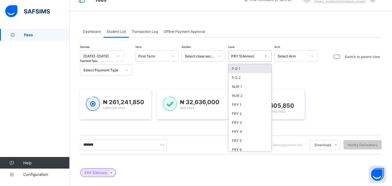
click at [258, 58] on div "PRY 5(Annex)" at bounding box center [246, 56] width 30 height 4
click at [239, 139] on div "PRY 5" at bounding box center [249, 140] width 43 height 9
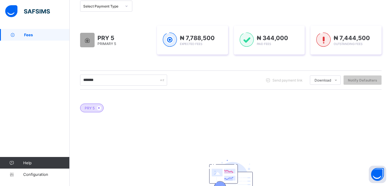
scroll to position [70, 0]
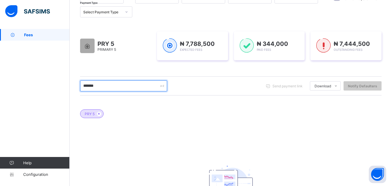
click at [97, 86] on input "*******" at bounding box center [123, 85] width 87 height 11
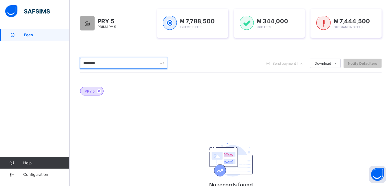
scroll to position [128, 0]
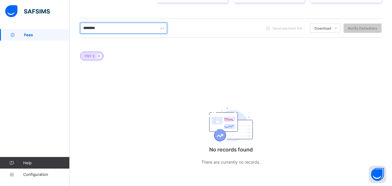
click at [115, 32] on input "********" at bounding box center [123, 28] width 87 height 11
type input "*"
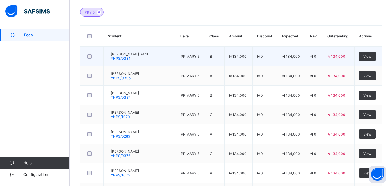
scroll to position [165, 0]
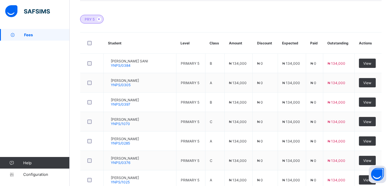
drag, startPoint x: 181, startPoint y: 129, endPoint x: 159, endPoint y: 35, distance: 96.2
click at [159, 35] on th "Student" at bounding box center [140, 43] width 73 height 21
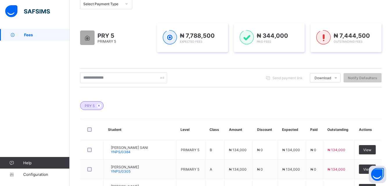
scroll to position [20, 0]
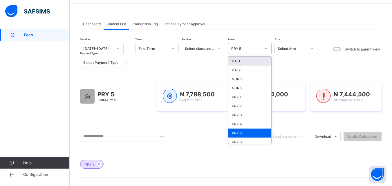
click at [239, 50] on div "PRY 5" at bounding box center [246, 48] width 30 height 4
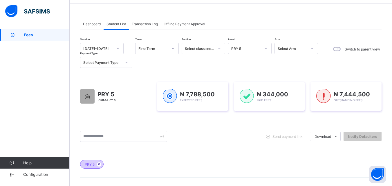
click at [99, 162] on span at bounding box center [99, 164] width 4 height 4
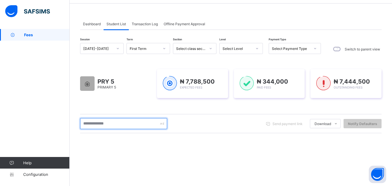
click at [131, 124] on input "text" at bounding box center [123, 123] width 87 height 11
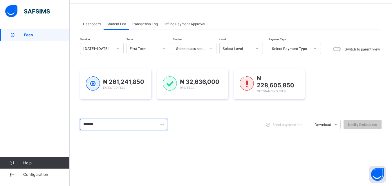
type input "*******"
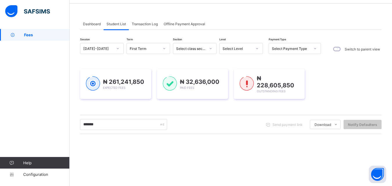
click at [250, 54] on div "Select Level" at bounding box center [241, 48] width 44 height 11
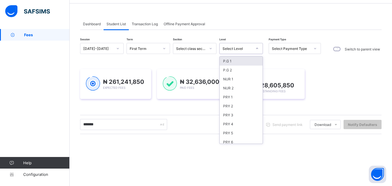
click at [249, 54] on div "Select Level" at bounding box center [241, 48] width 44 height 11
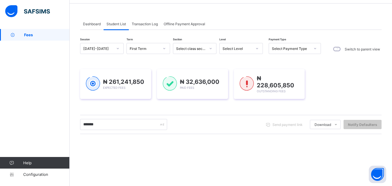
click at [245, 54] on div "Select Level" at bounding box center [241, 48] width 44 height 11
click at [237, 51] on div "Select Level" at bounding box center [238, 48] width 30 height 4
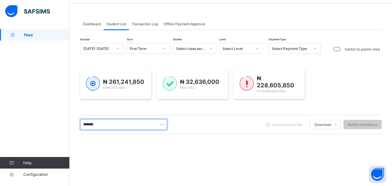
click at [117, 130] on input "*******" at bounding box center [123, 124] width 87 height 11
click at [108, 130] on input "*******" at bounding box center [123, 124] width 87 height 11
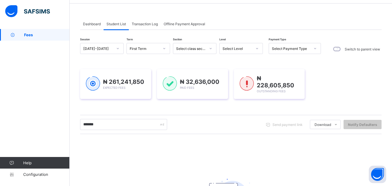
click at [242, 51] on div "Select Level" at bounding box center [238, 48] width 30 height 4
click at [238, 51] on div "Select Level" at bounding box center [238, 48] width 30 height 4
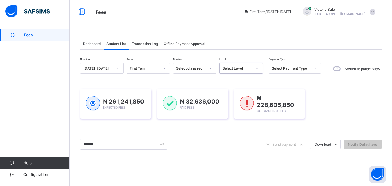
click at [250, 69] on div "Select Level" at bounding box center [238, 68] width 30 height 4
